Goal: Task Accomplishment & Management: Manage account settings

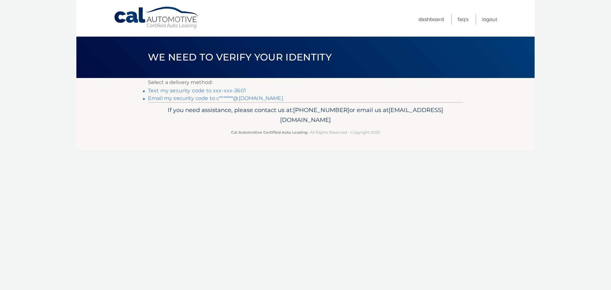
click at [203, 91] on link "Text my security code to xxx-xxx-3601" at bounding box center [197, 91] width 98 height 6
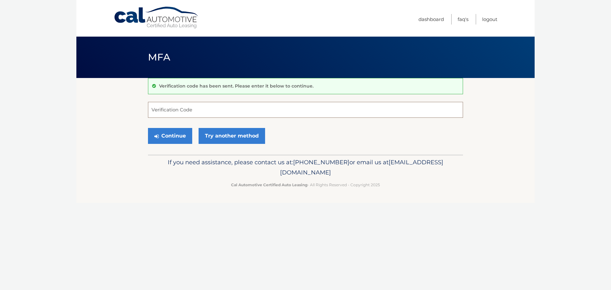
click at [214, 108] on input "Verification Code" at bounding box center [305, 110] width 315 height 16
type input "297708"
click at [175, 138] on button "Continue" at bounding box center [170, 136] width 44 height 16
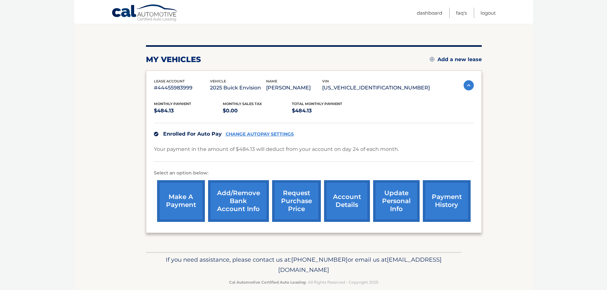
scroll to position [64, 0]
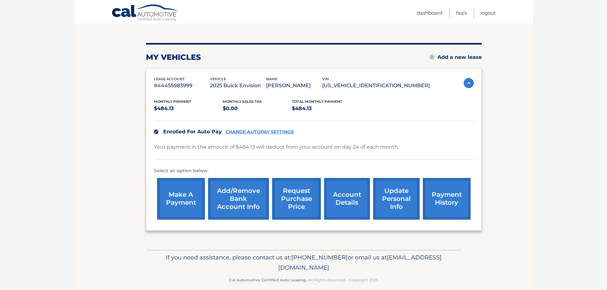
click at [452, 205] on link "payment history" at bounding box center [447, 199] width 48 height 42
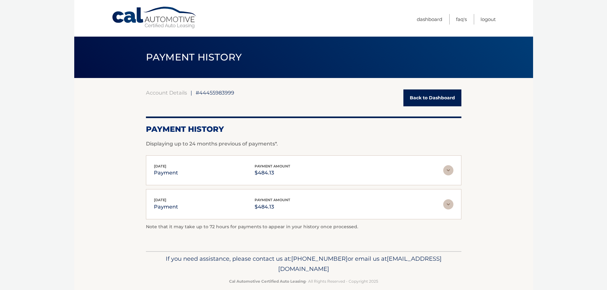
click at [423, 98] on link "Back to Dashboard" at bounding box center [432, 97] width 58 height 17
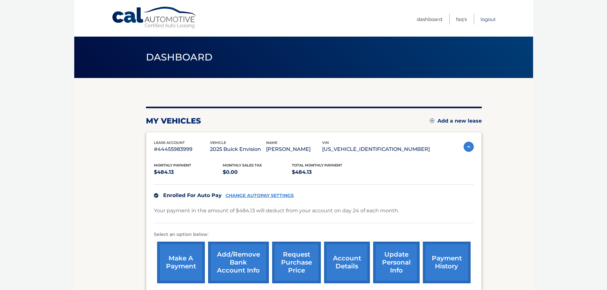
click at [487, 20] on link "Logout" at bounding box center [487, 19] width 15 height 11
